Goal: Find specific page/section: Find specific page/section

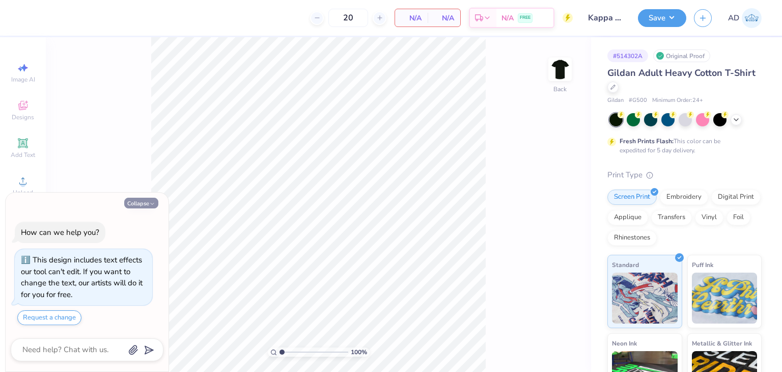
click at [143, 200] on button "Collapse" at bounding box center [141, 203] width 34 height 11
type textarea "x"
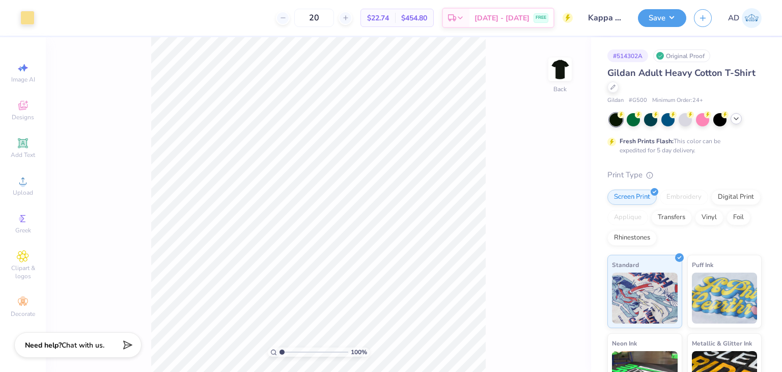
click at [742, 119] on div at bounding box center [736, 118] width 11 height 11
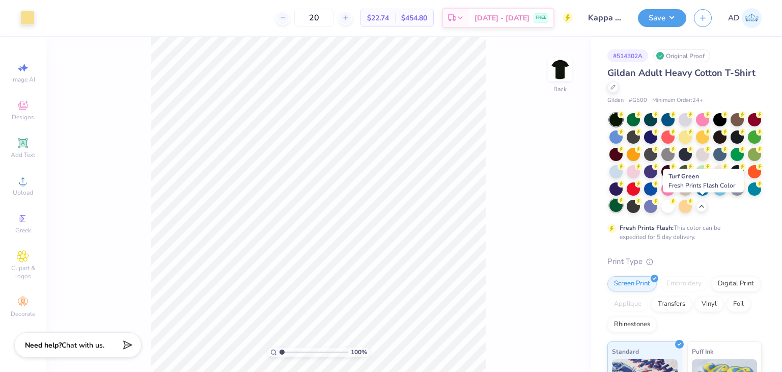
click at [623, 207] on div at bounding box center [616, 205] width 13 height 13
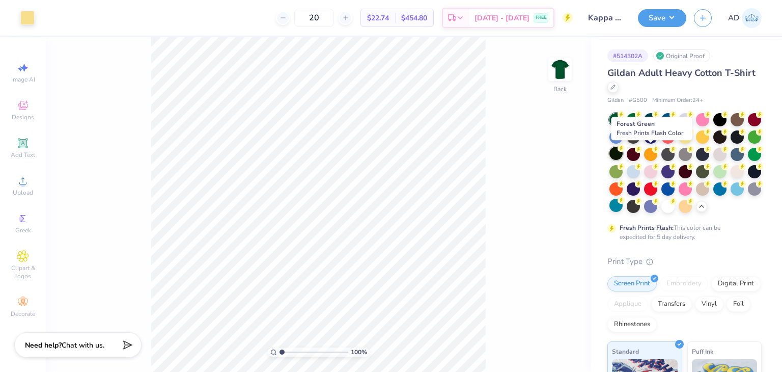
click at [623, 150] on div at bounding box center [616, 153] width 13 height 13
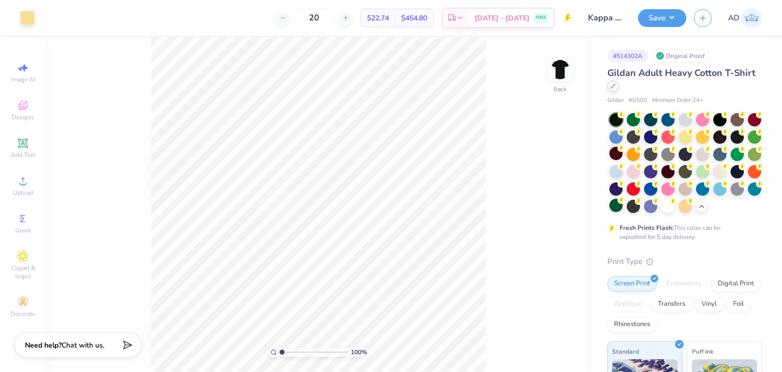
click at [616, 86] on icon at bounding box center [613, 86] width 5 height 5
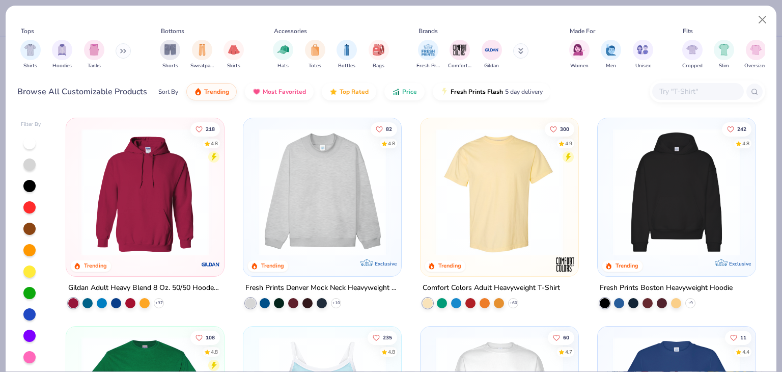
click at [684, 91] on input "text" at bounding box center [697, 92] width 78 height 12
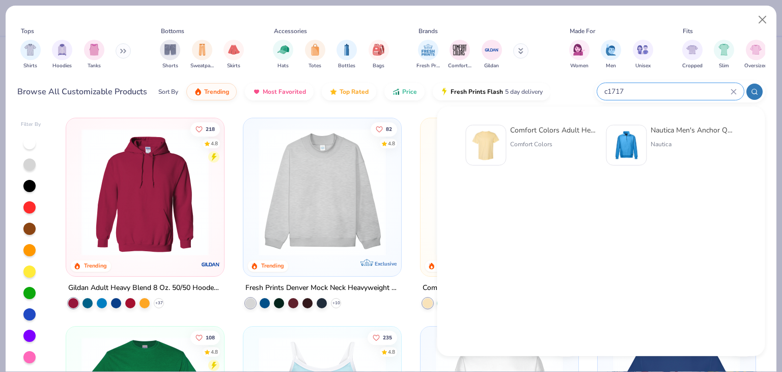
type input "c1717"
click at [575, 128] on div "Comfort Colors Adult Heavyweight T-Shirt" at bounding box center [553, 130] width 86 height 11
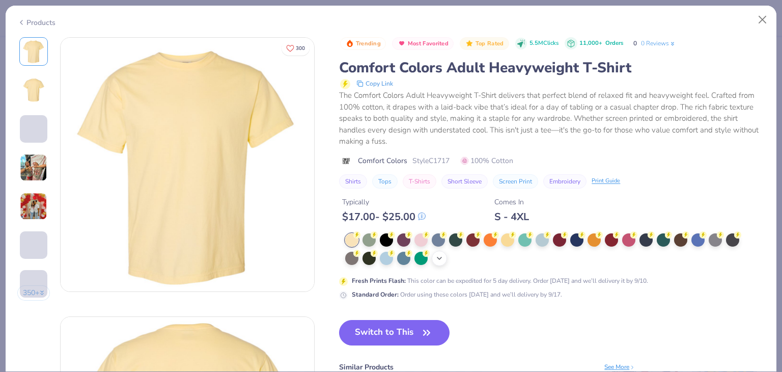
click at [441, 257] on icon at bounding box center [439, 258] width 8 height 8
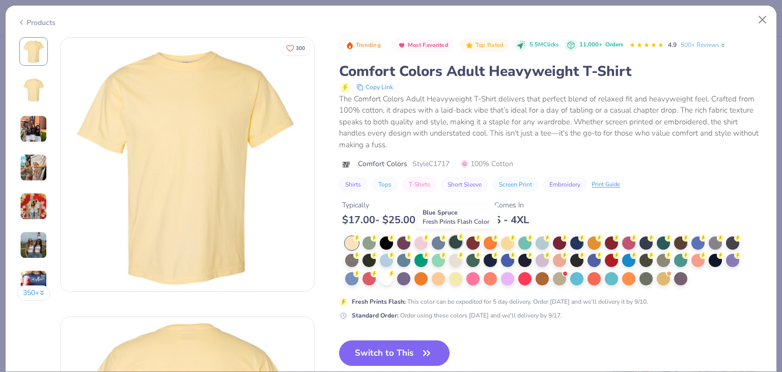
click at [451, 243] on div at bounding box center [455, 241] width 13 height 13
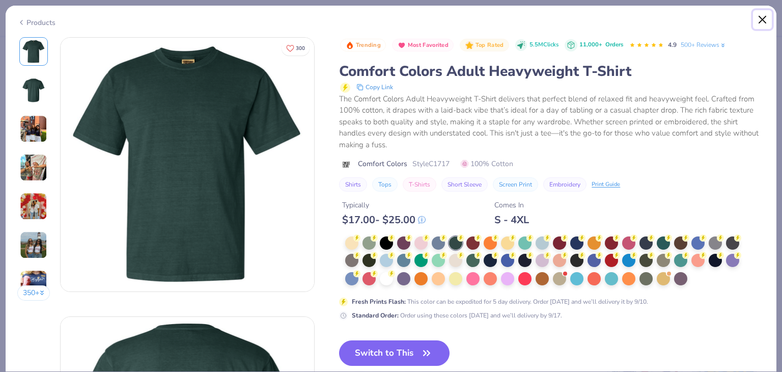
click at [765, 21] on button "Close" at bounding box center [762, 19] width 19 height 19
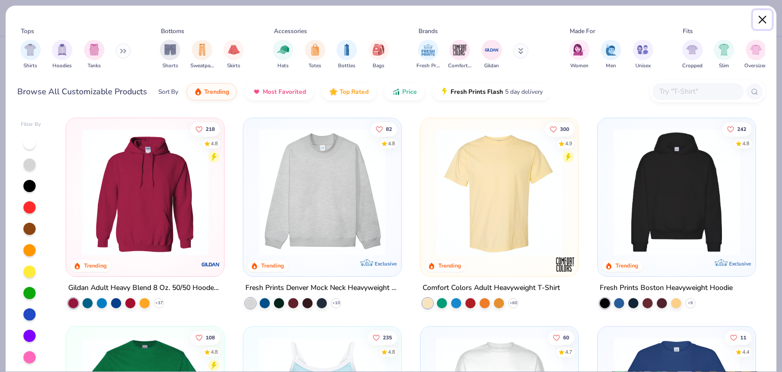
click at [766, 19] on button "Close" at bounding box center [762, 19] width 19 height 19
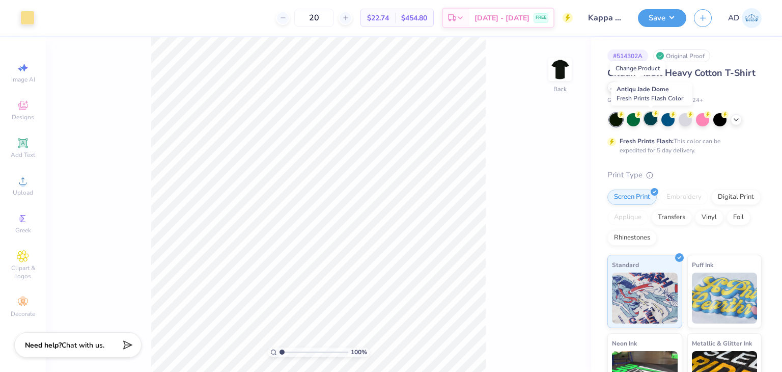
click at [646, 116] on div at bounding box center [650, 118] width 13 height 13
click at [739, 119] on icon at bounding box center [736, 119] width 8 height 8
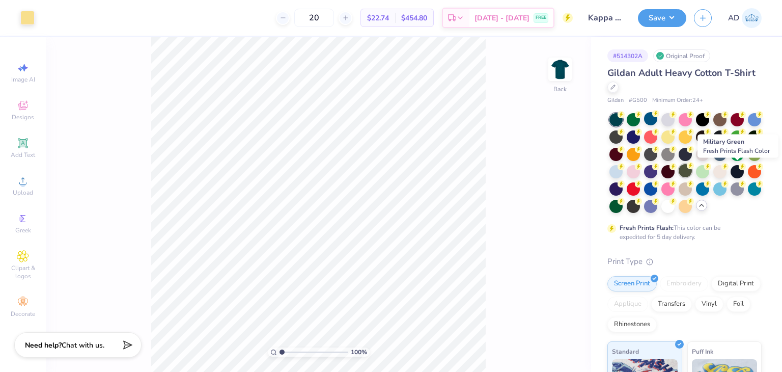
click at [692, 172] on div at bounding box center [685, 170] width 13 height 13
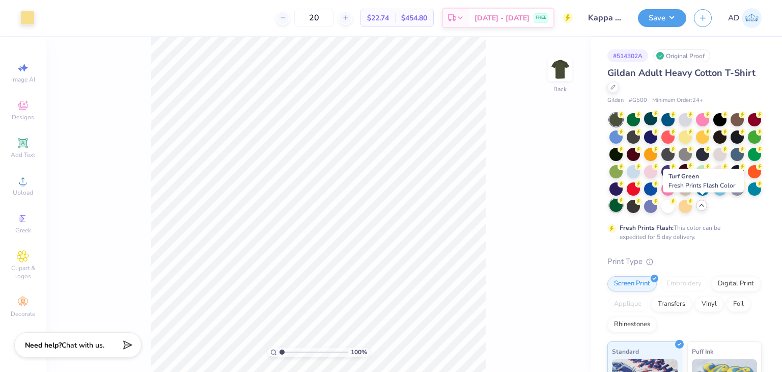
click at [623, 209] on div at bounding box center [616, 205] width 13 height 13
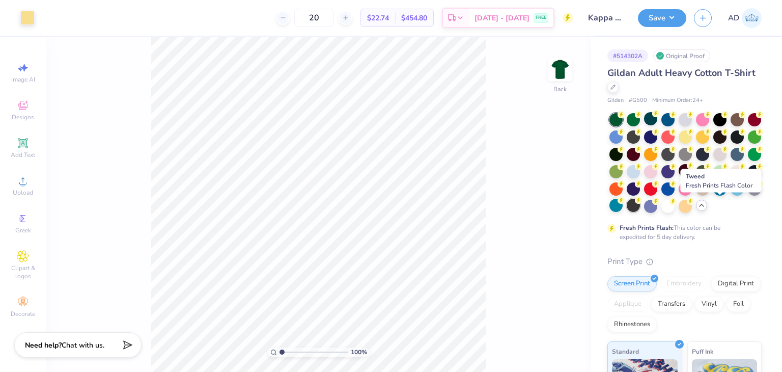
click at [640, 207] on div at bounding box center [633, 205] width 13 height 13
click at [619, 87] on div at bounding box center [613, 85] width 11 height 11
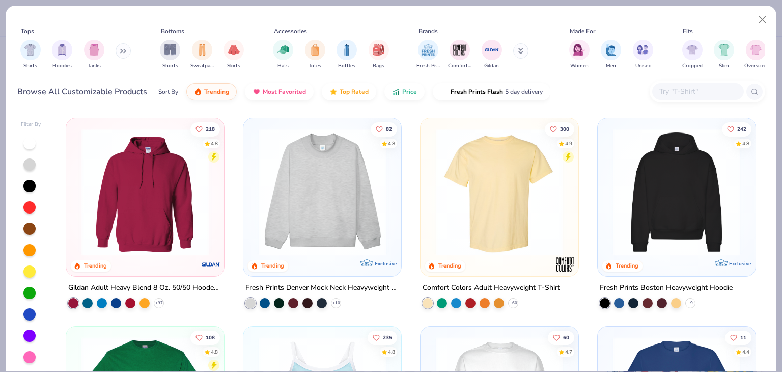
click at [680, 86] on input "text" at bounding box center [697, 92] width 78 height 12
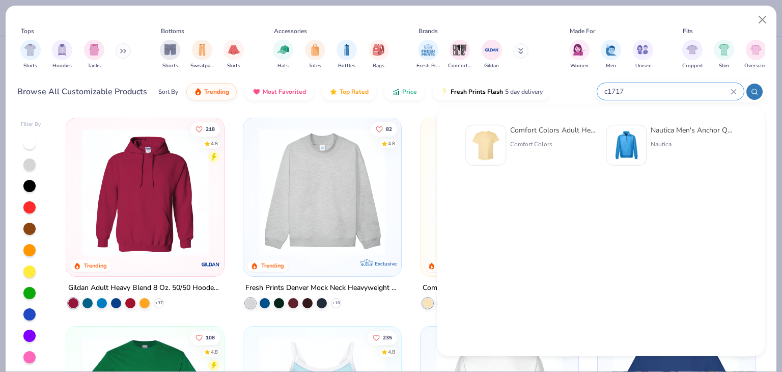
type input "c1717"
click at [573, 130] on div "Comfort Colors Adult Heavyweight T-Shirt" at bounding box center [553, 130] width 86 height 11
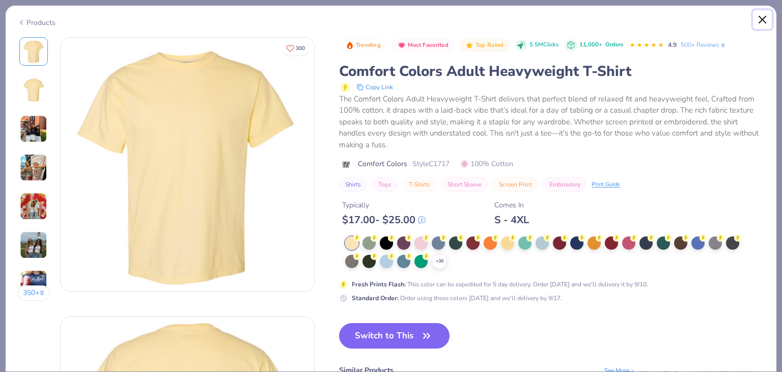
click at [759, 19] on button "Close" at bounding box center [762, 19] width 19 height 19
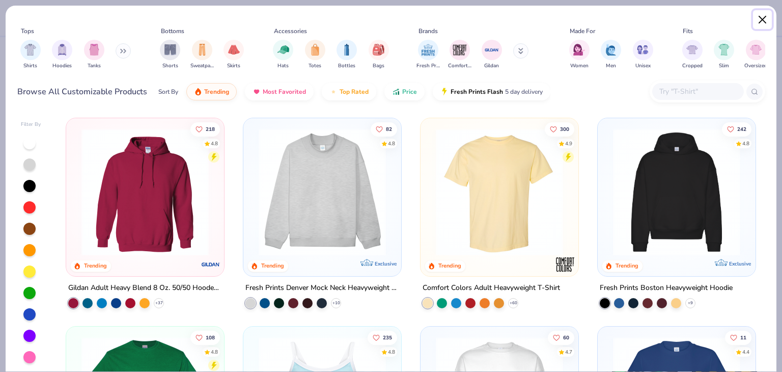
click at [761, 20] on button "Close" at bounding box center [762, 19] width 19 height 19
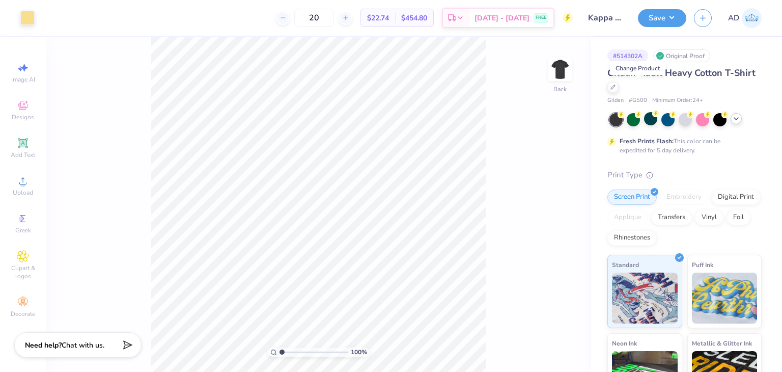
click at [735, 117] on icon at bounding box center [736, 119] width 8 height 8
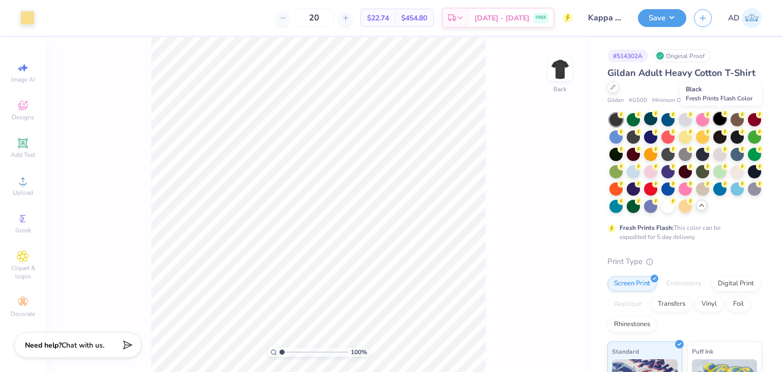
click at [724, 121] on div at bounding box center [719, 118] width 13 height 13
